Goal: Transaction & Acquisition: Purchase product/service

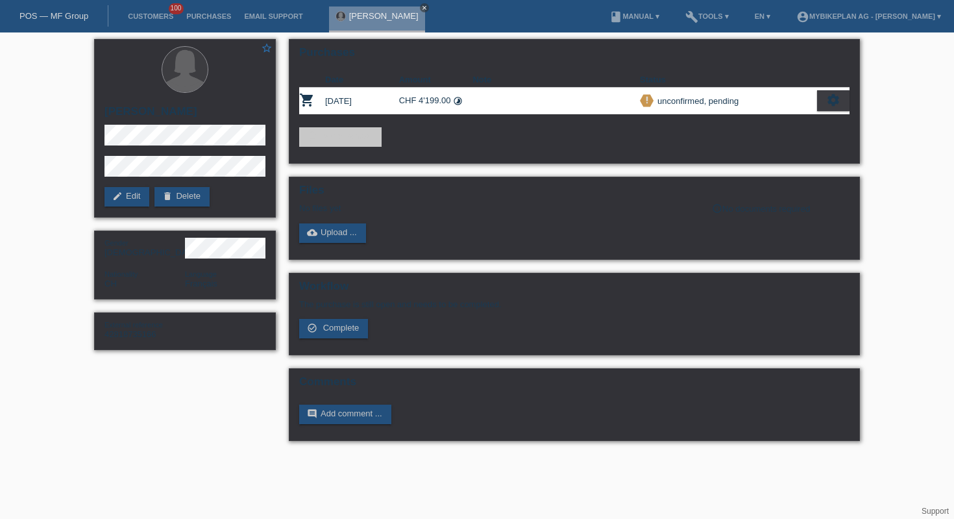
click at [421, 8] on icon "close" at bounding box center [424, 8] width 6 height 6
click at [55, 22] on div "POS — MF Group" at bounding box center [54, 15] width 108 height 21
click at [58, 13] on link "POS — MF Group" at bounding box center [53, 16] width 69 height 10
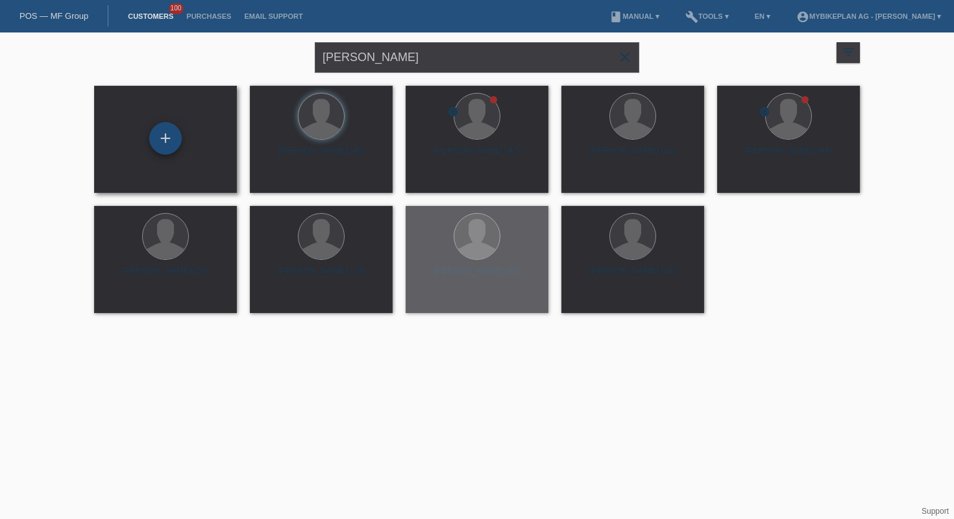
click at [164, 138] on div "+" at bounding box center [165, 138] width 32 height 32
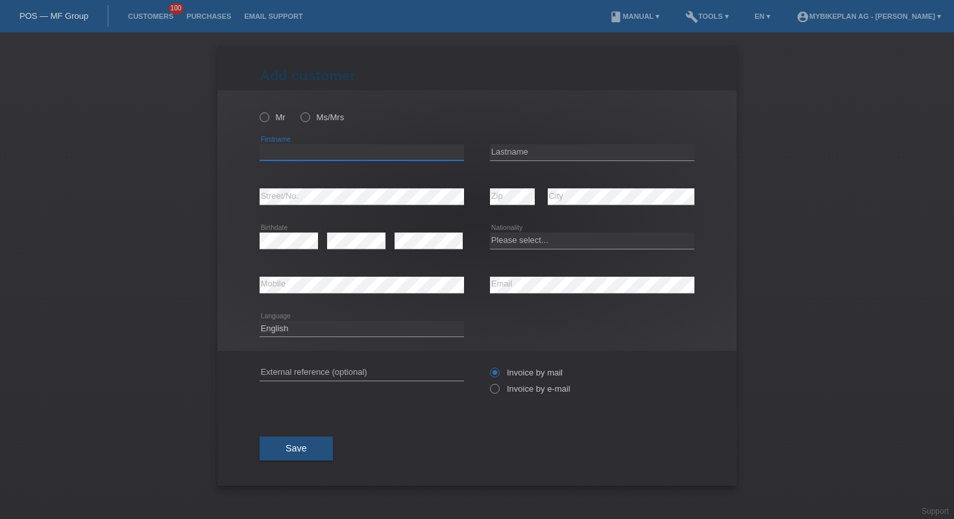
click at [321, 156] on input "text" at bounding box center [362, 152] width 205 height 16
paste input "[PERSON_NAME]"
type input "[PERSON_NAME]"
click at [591, 150] on input "text" at bounding box center [592, 152] width 205 height 16
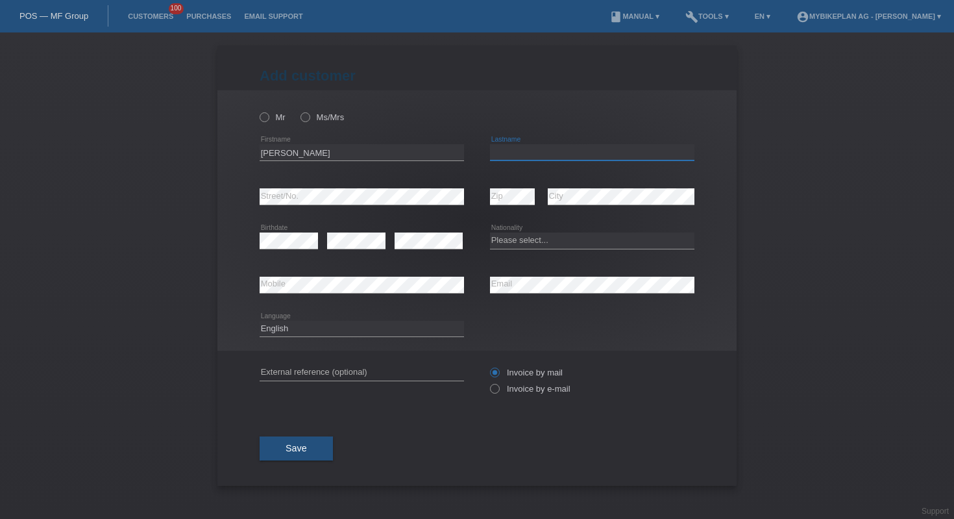
paste input "Kasesa"
type input "Kasesa"
click at [540, 243] on select "Please select... [GEOGRAPHIC_DATA] [GEOGRAPHIC_DATA] [GEOGRAPHIC_DATA] [GEOGRAP…" at bounding box center [592, 240] width 205 height 16
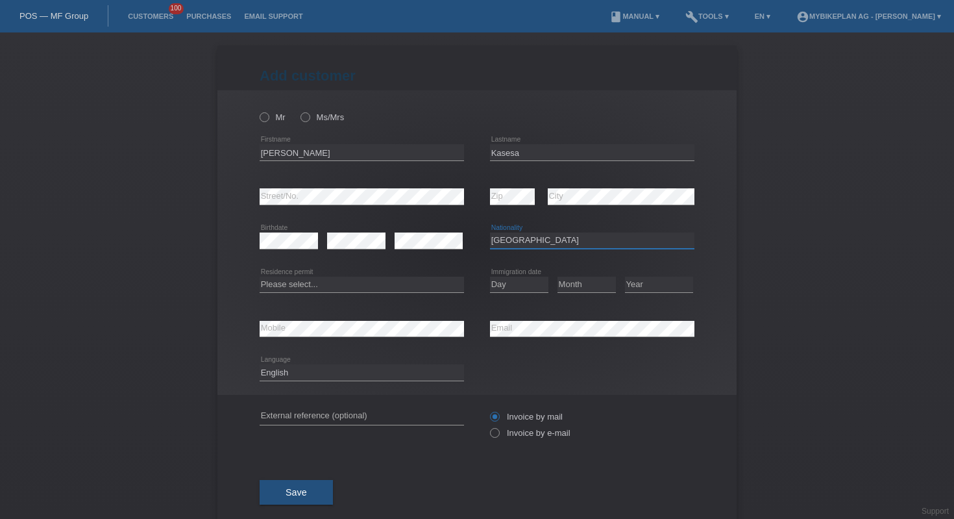
click at [538, 245] on select "Please select... [GEOGRAPHIC_DATA] [GEOGRAPHIC_DATA] [GEOGRAPHIC_DATA] [GEOGRAP…" at bounding box center [592, 240] width 205 height 16
select select "BE"
click at [378, 279] on select "Please select... C B B - Refugee status Other" at bounding box center [362, 285] width 205 height 16
select select "C"
click at [512, 285] on select "Day 01 02 03 04 05 06 07 08 09 10 11" at bounding box center [519, 285] width 58 height 16
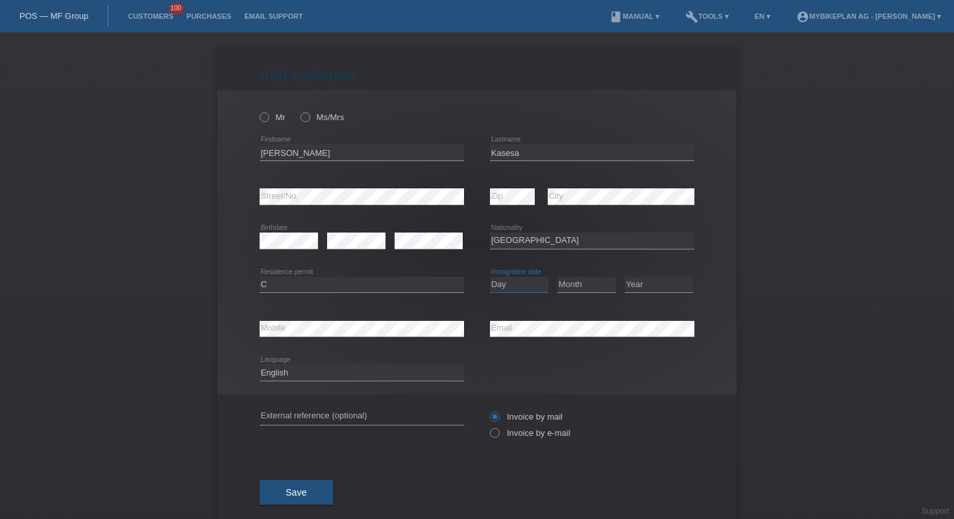
select select "25"
click at [576, 288] on select "Month 01 02 03 04 05 06 07 08 09 10 11" at bounding box center [587, 285] width 58 height 16
select select "08"
click at [638, 275] on div "Year [DATE] 2024 2023 2022 2021 2020 2019 2018 2017" at bounding box center [659, 285] width 68 height 44
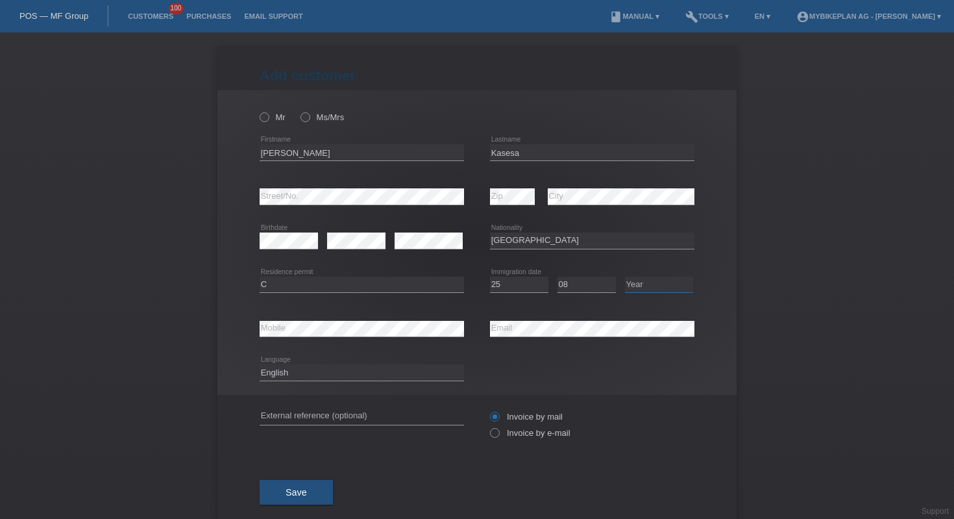
click at [639, 286] on select "Year [DATE] 2024 2023 2022 2021 2020 2019 2018 2017 2016 2015 2014 2013 2012 20…" at bounding box center [659, 285] width 68 height 16
select select "1995"
click at [411, 419] on input "text" at bounding box center [362, 416] width 205 height 16
paste input "42821945602"
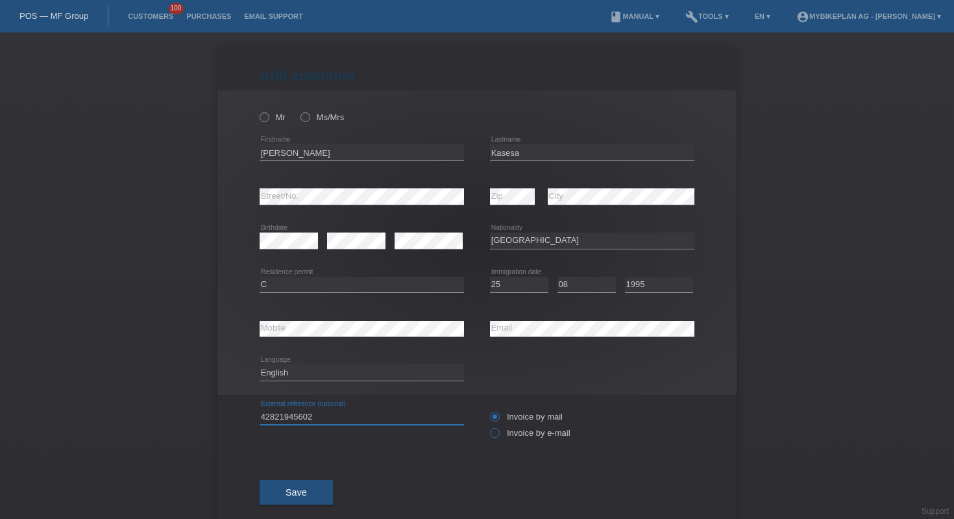
type input "42821945602"
click at [504, 435] on label "Invoice by e-mail" at bounding box center [530, 433] width 81 height 10
click at [499, 435] on input "Invoice by e-mail" at bounding box center [494, 436] width 8 height 16
radio input "true"
click at [258, 110] on icon at bounding box center [258, 110] width 0 height 0
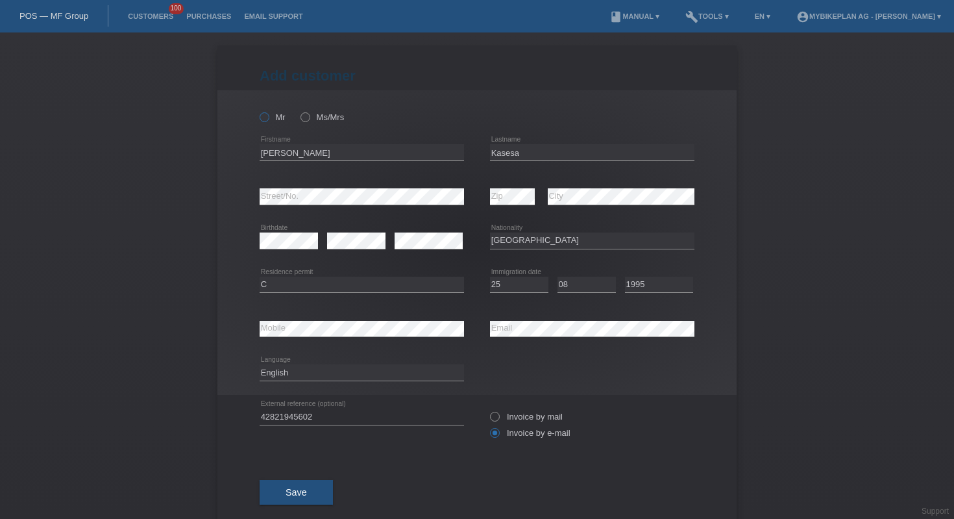
click at [260, 119] on input "Mr" at bounding box center [264, 116] width 8 height 8
radio input "true"
click at [275, 499] on button "Save" at bounding box center [296, 492] width 73 height 25
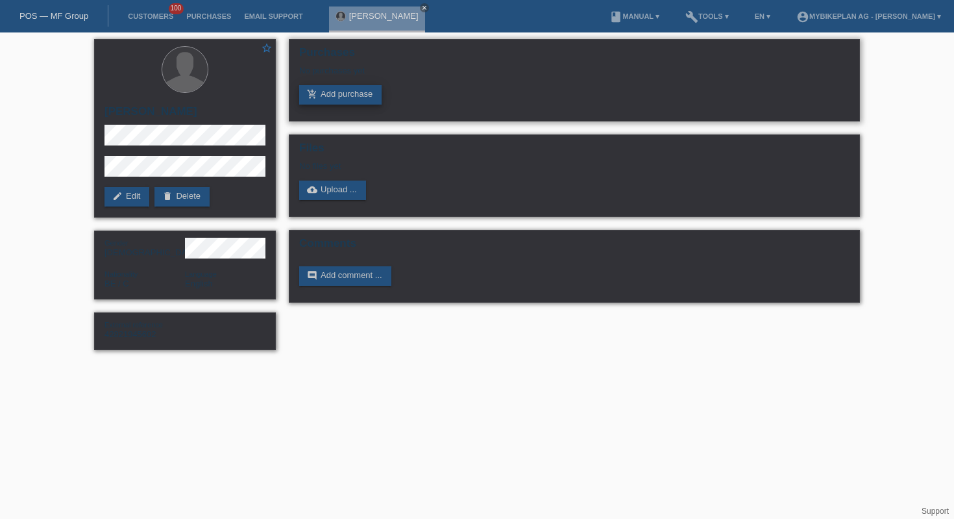
click at [352, 99] on link "add_shopping_cart Add purchase" at bounding box center [340, 94] width 82 height 19
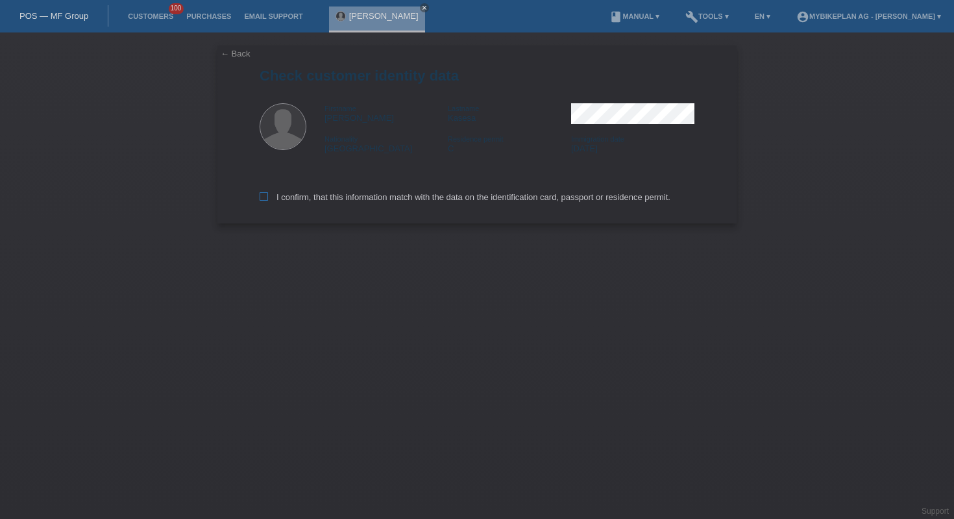
click at [364, 196] on label "I confirm, that this information match with the data on the identification card…" at bounding box center [465, 197] width 411 height 10
click at [268, 196] on input "I confirm, that this information match with the data on the identification card…" at bounding box center [264, 196] width 8 height 8
checkbox input "true"
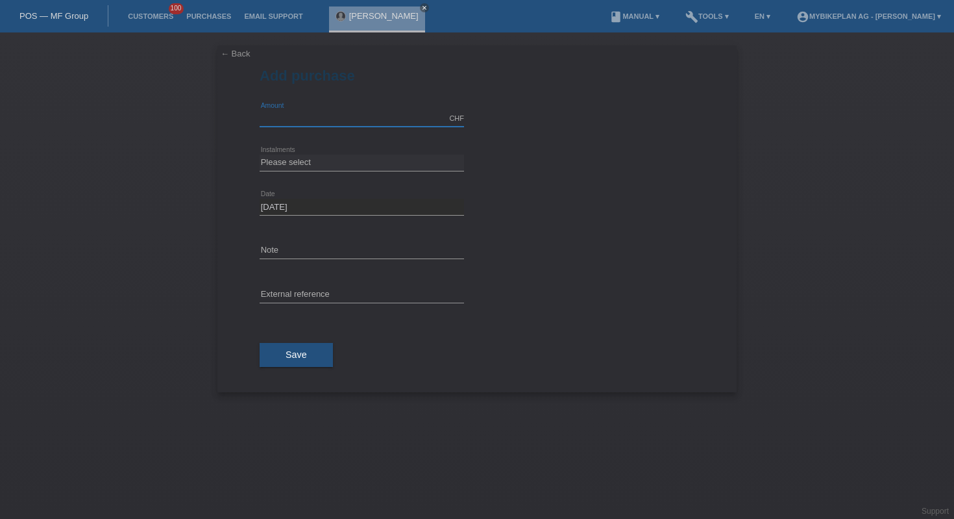
click at [316, 115] on input "text" at bounding box center [362, 118] width 205 height 16
type input "3799.00"
click at [347, 167] on select "Please select 6 instalments 12 instalments 18 instalments 24 instalments 36 ins…" at bounding box center [362, 163] width 205 height 16
select select "487"
click at [336, 297] on input "text" at bounding box center [362, 295] width 205 height 16
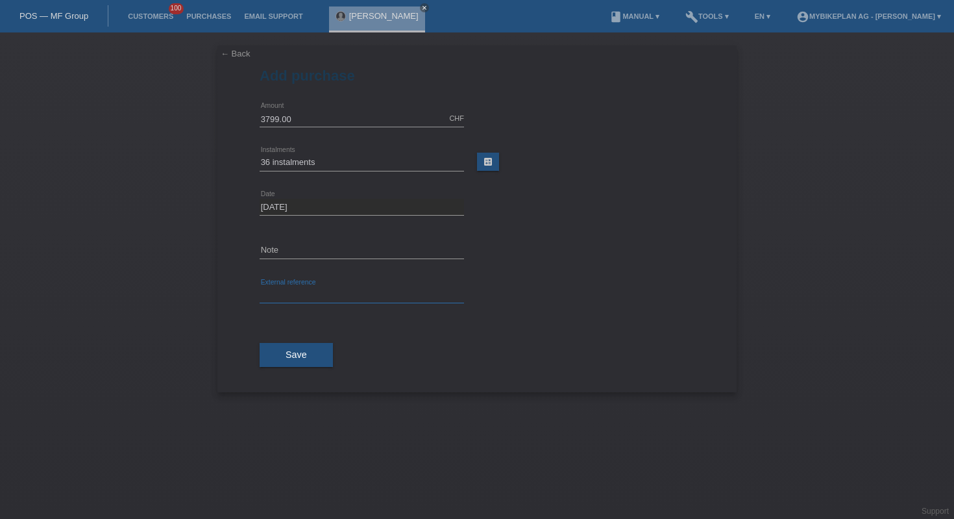
paste input "42821945602"
type input "42821945602"
click at [280, 362] on button "Save" at bounding box center [296, 355] width 73 height 25
